Goal: Information Seeking & Learning: Learn about a topic

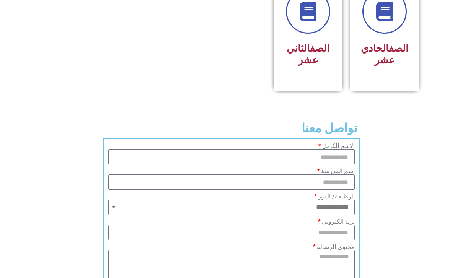
scroll to position [495, 0]
click at [405, 66] on h3 "الصف الحادي عشر" at bounding box center [384, 55] width 49 height 24
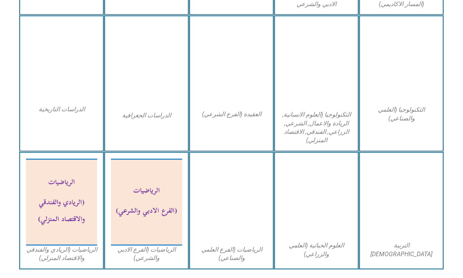
scroll to position [369, 0]
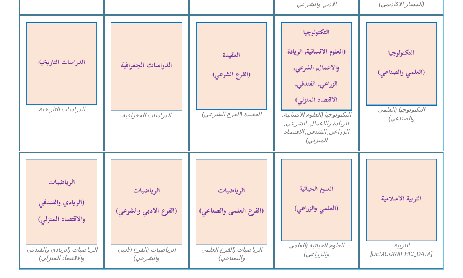
click at [418, 203] on img at bounding box center [401, 200] width 71 height 83
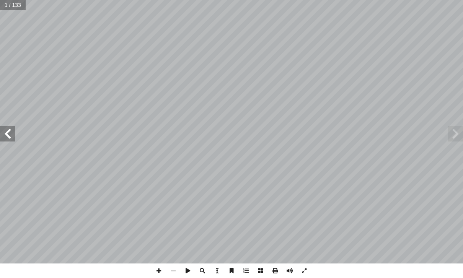
click at [15, 128] on span at bounding box center [7, 133] width 15 height 15
click at [15, 134] on span at bounding box center [7, 133] width 15 height 15
click at [15, 133] on span at bounding box center [7, 133] width 15 height 15
click at [14, 129] on span at bounding box center [7, 133] width 15 height 15
click at [14, 130] on span at bounding box center [7, 133] width 15 height 15
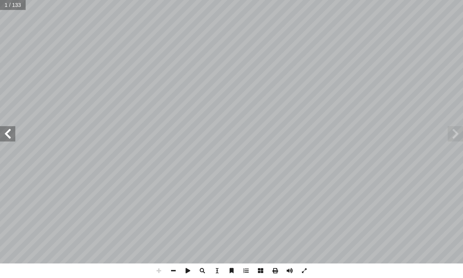
click at [14, 131] on span at bounding box center [7, 133] width 15 height 15
click at [15, 137] on span at bounding box center [7, 133] width 15 height 15
click at [457, 132] on span at bounding box center [455, 133] width 15 height 15
click at [454, 131] on span at bounding box center [455, 133] width 15 height 15
click at [453, 136] on span at bounding box center [455, 133] width 15 height 15
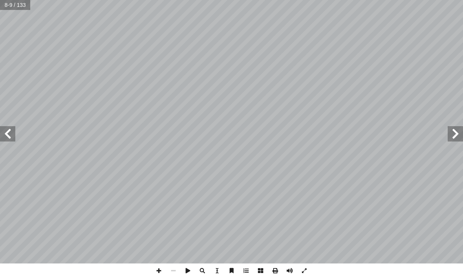
click at [11, 134] on span at bounding box center [7, 133] width 15 height 15
click at [459, 139] on span at bounding box center [455, 133] width 15 height 15
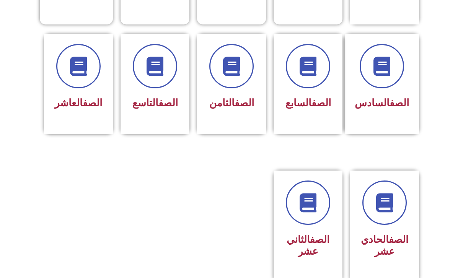
scroll to position [311, 0]
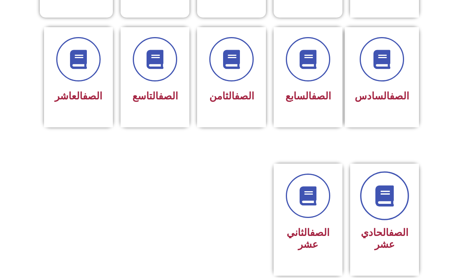
click at [389, 206] on icon at bounding box center [385, 196] width 21 height 21
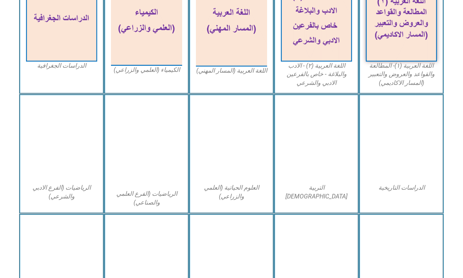
scroll to position [260, 0]
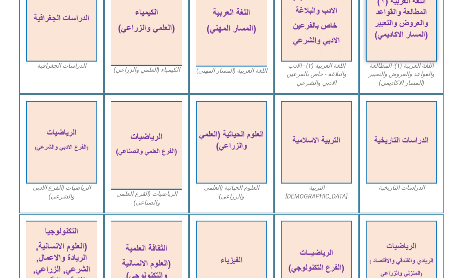
click at [412, 163] on img at bounding box center [401, 142] width 71 height 83
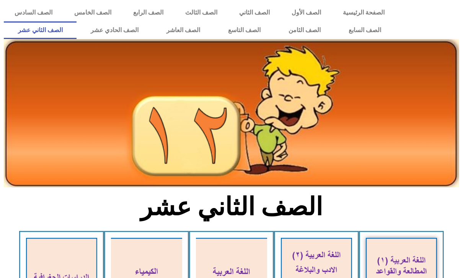
scroll to position [340, 0]
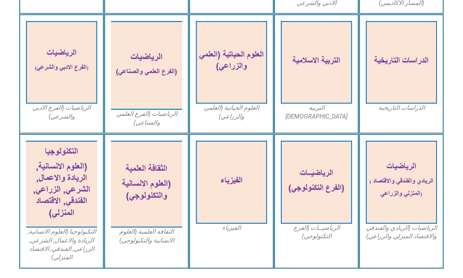
click at [347, 88] on img at bounding box center [316, 62] width 71 height 83
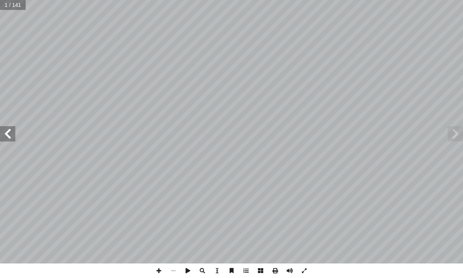
click at [8, 135] on span at bounding box center [7, 133] width 15 height 15
click at [13, 136] on span at bounding box center [7, 133] width 15 height 15
click at [15, 134] on span at bounding box center [7, 133] width 15 height 15
click at [454, 130] on span at bounding box center [455, 133] width 15 height 15
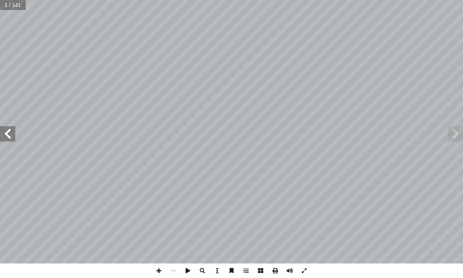
click at [454, 137] on span at bounding box center [455, 133] width 15 height 15
click at [451, 134] on span at bounding box center [455, 133] width 15 height 15
click at [6, 126] on span at bounding box center [7, 133] width 15 height 15
click at [9, 137] on span at bounding box center [7, 133] width 15 height 15
click at [448, 136] on span at bounding box center [455, 133] width 15 height 15
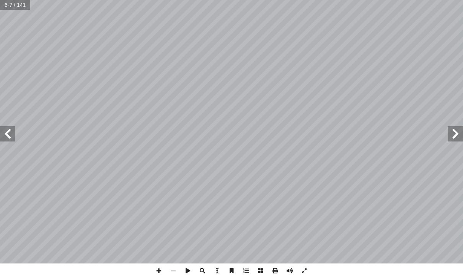
click at [450, 141] on span at bounding box center [455, 133] width 15 height 15
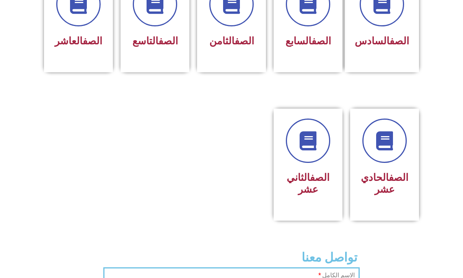
scroll to position [366, 0]
click at [398, 140] on link at bounding box center [384, 140] width 49 height 49
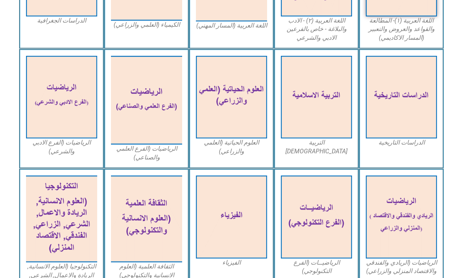
scroll to position [305, 0]
click at [336, 127] on img at bounding box center [316, 97] width 71 height 83
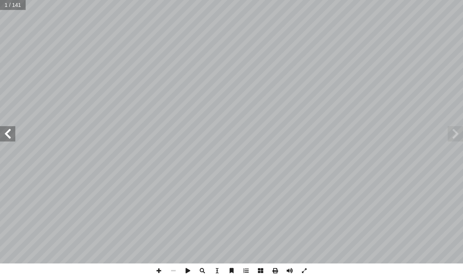
click at [11, 137] on span at bounding box center [7, 133] width 15 height 15
click at [15, 135] on span at bounding box center [7, 133] width 15 height 15
click at [15, 131] on span at bounding box center [7, 133] width 15 height 15
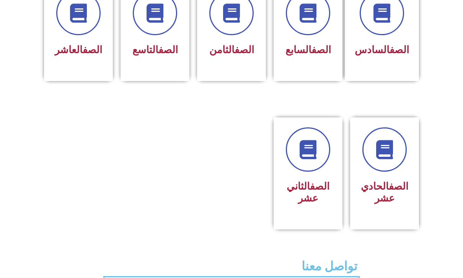
scroll to position [357, 0]
click at [401, 162] on link at bounding box center [384, 149] width 49 height 49
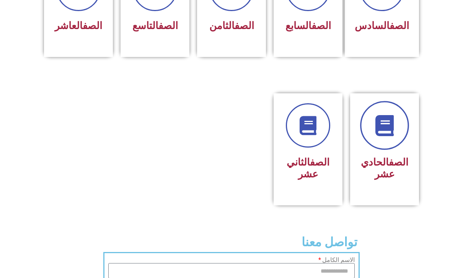
scroll to position [379, 0]
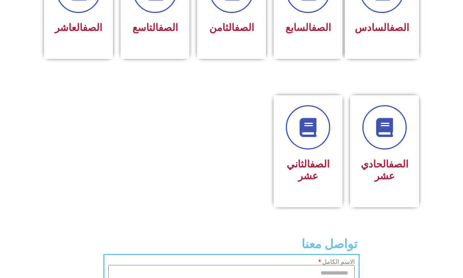
click at [403, 167] on div "الصف الحادي عشر" at bounding box center [384, 145] width 49 height 81
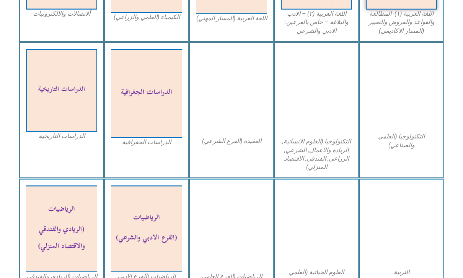
scroll to position [342, 0]
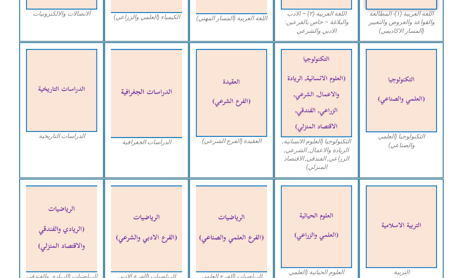
click at [411, 196] on img at bounding box center [401, 227] width 71 height 83
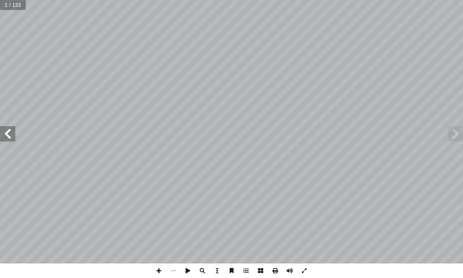
click at [11, 132] on span at bounding box center [7, 133] width 15 height 15
click at [9, 136] on span at bounding box center [7, 133] width 15 height 15
click at [8, 134] on span at bounding box center [7, 133] width 15 height 15
click at [12, 139] on span at bounding box center [7, 133] width 15 height 15
click at [13, 136] on span at bounding box center [7, 133] width 15 height 15
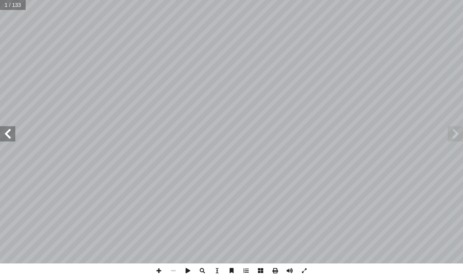
click at [456, 136] on span at bounding box center [455, 133] width 15 height 15
click at [455, 128] on span at bounding box center [455, 133] width 15 height 15
click at [452, 134] on span at bounding box center [455, 133] width 15 height 15
click at [14, 133] on span at bounding box center [7, 133] width 15 height 15
click at [14, 132] on span at bounding box center [7, 133] width 15 height 15
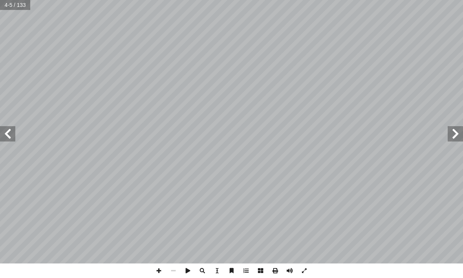
click at [13, 133] on span at bounding box center [7, 133] width 15 height 15
click at [13, 132] on span at bounding box center [7, 133] width 15 height 15
